Goal: Task Accomplishment & Management: Use online tool/utility

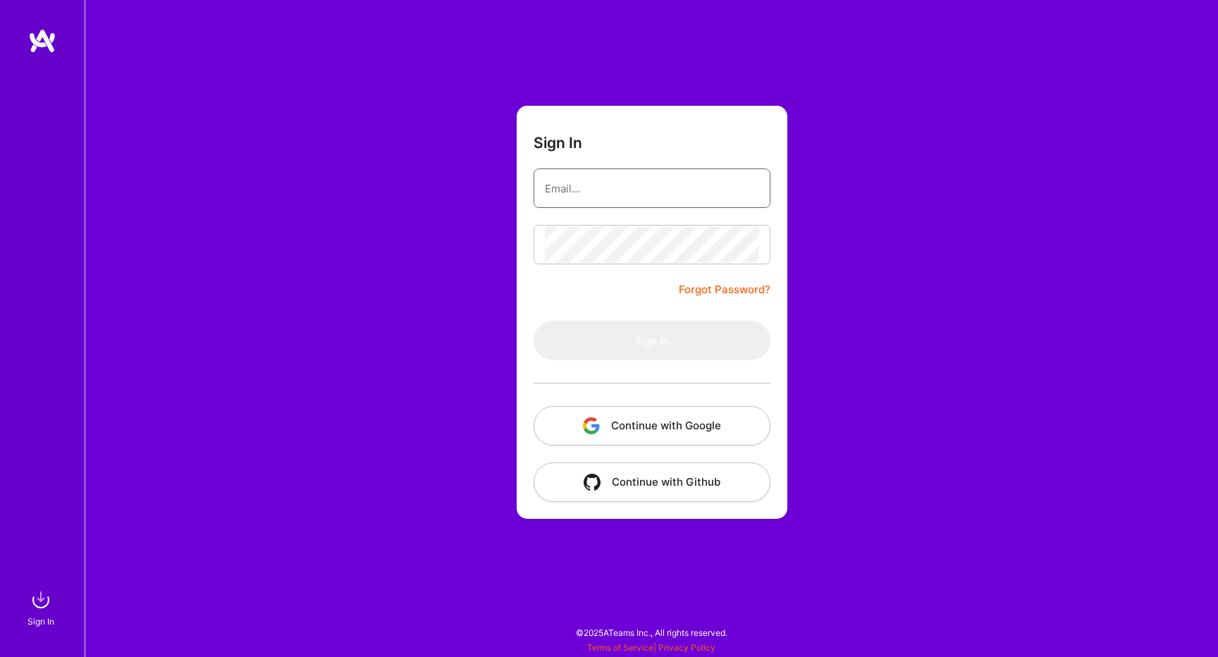
type input "[EMAIL_ADDRESS][DOMAIN_NAME]"
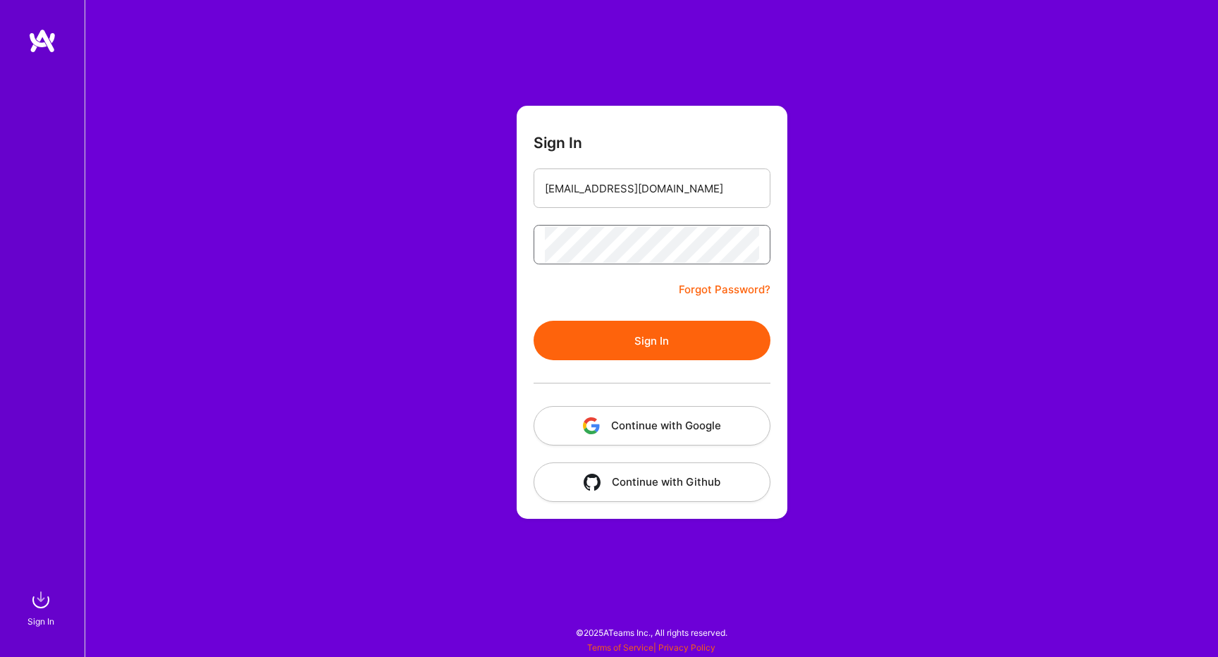
click at [652, 341] on button "Sign In" at bounding box center [652, 340] width 237 height 39
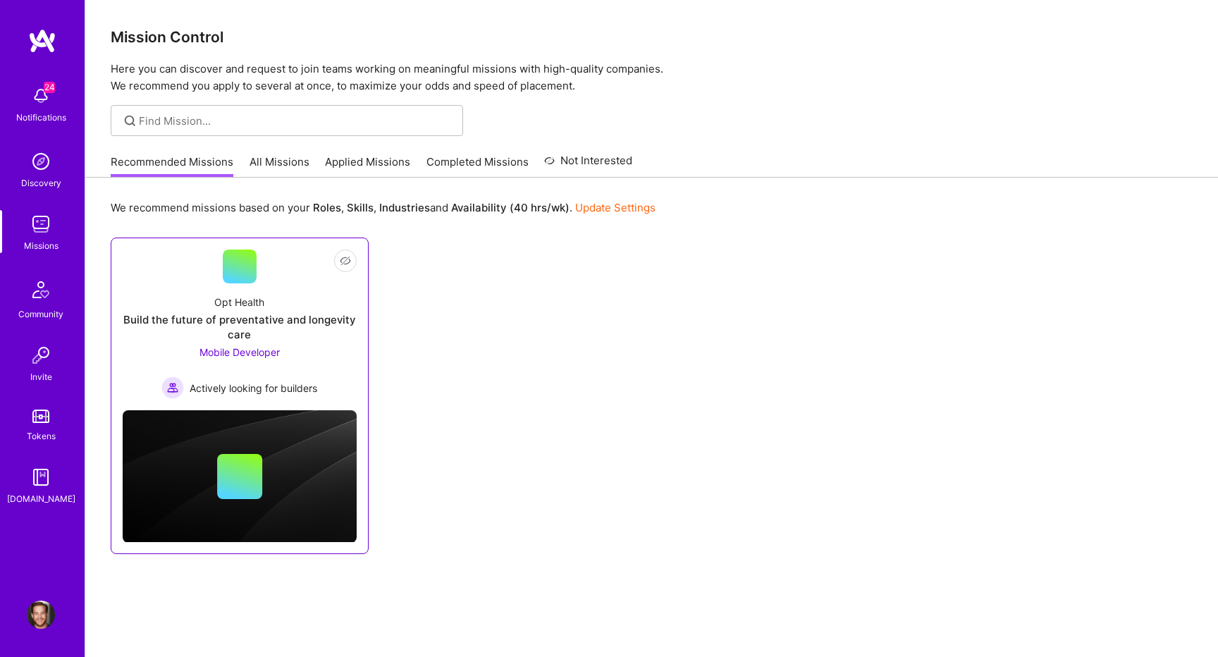
click at [240, 273] on div at bounding box center [240, 267] width 34 height 34
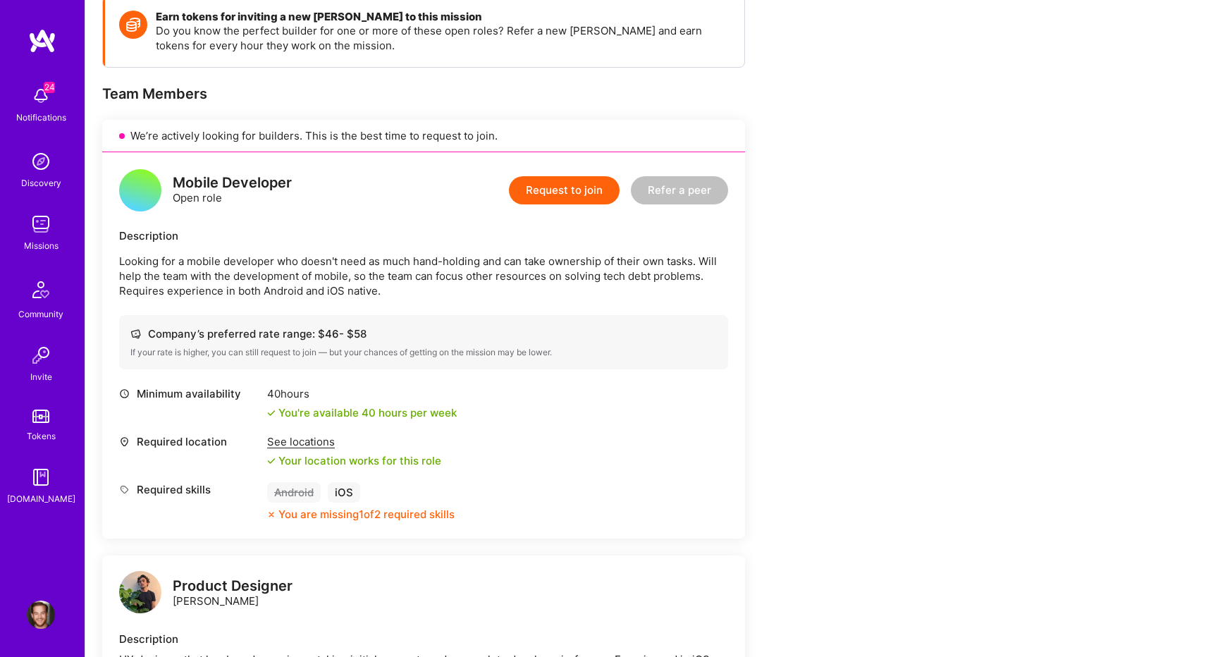
scroll to position [213, 0]
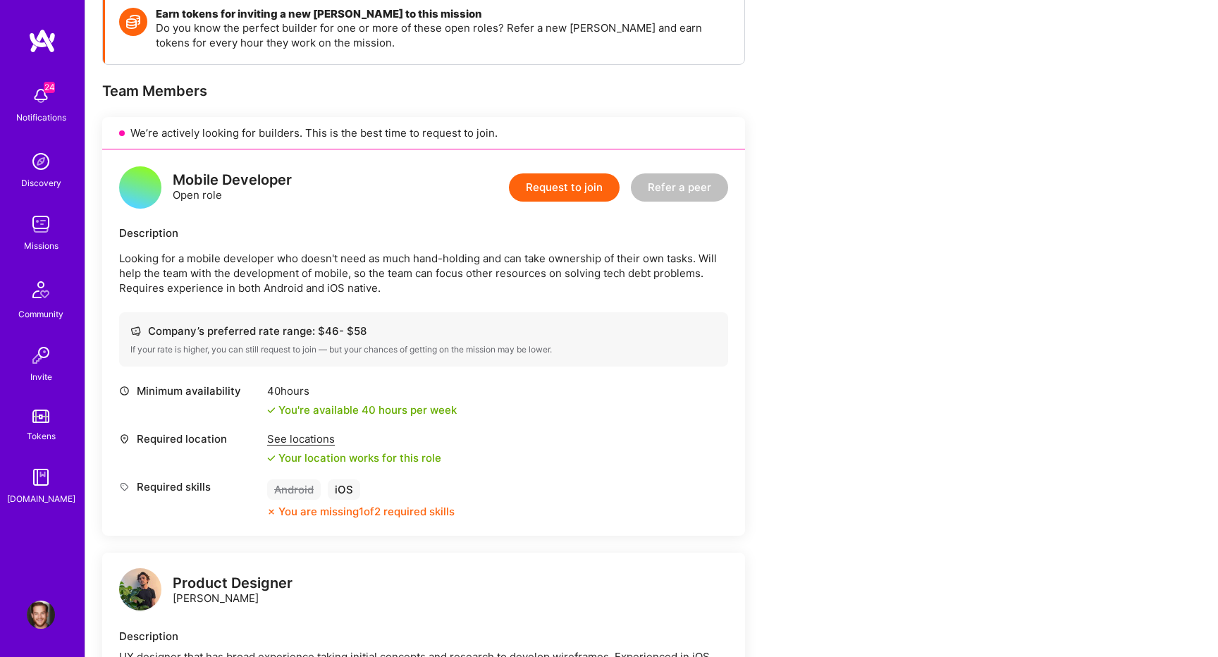
click at [240, 273] on p "Looking for a mobile developer who doesn't need as much hand-holding and can ta…" at bounding box center [423, 273] width 609 height 44
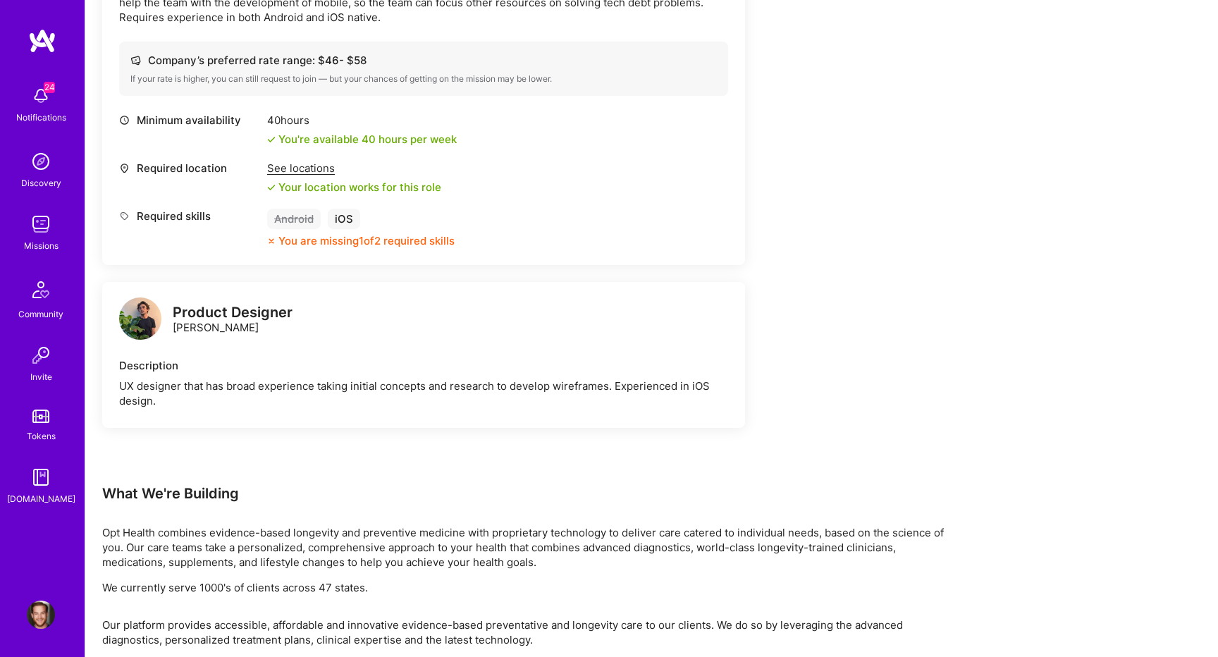
scroll to position [483, 0]
